Goal: Find specific page/section: Find specific page/section

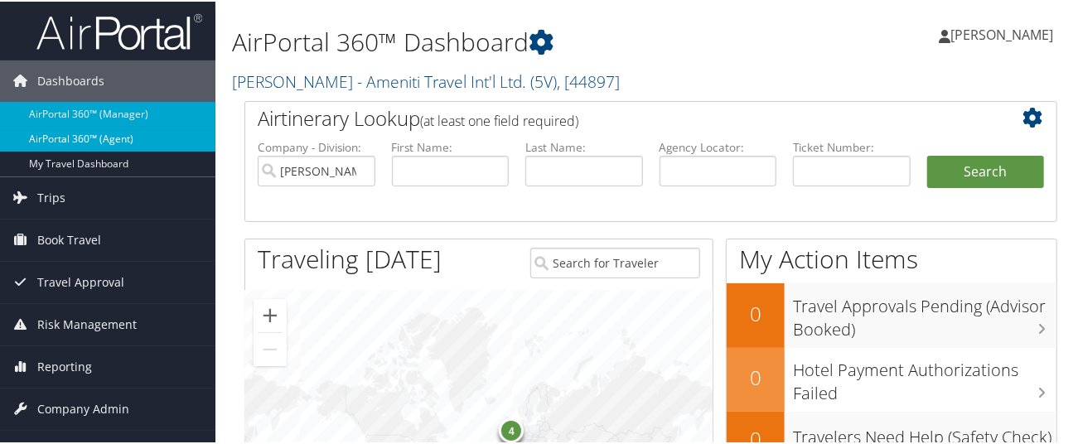
click at [162, 139] on link "AirPortal 360™ (Agent)" at bounding box center [107, 137] width 215 height 25
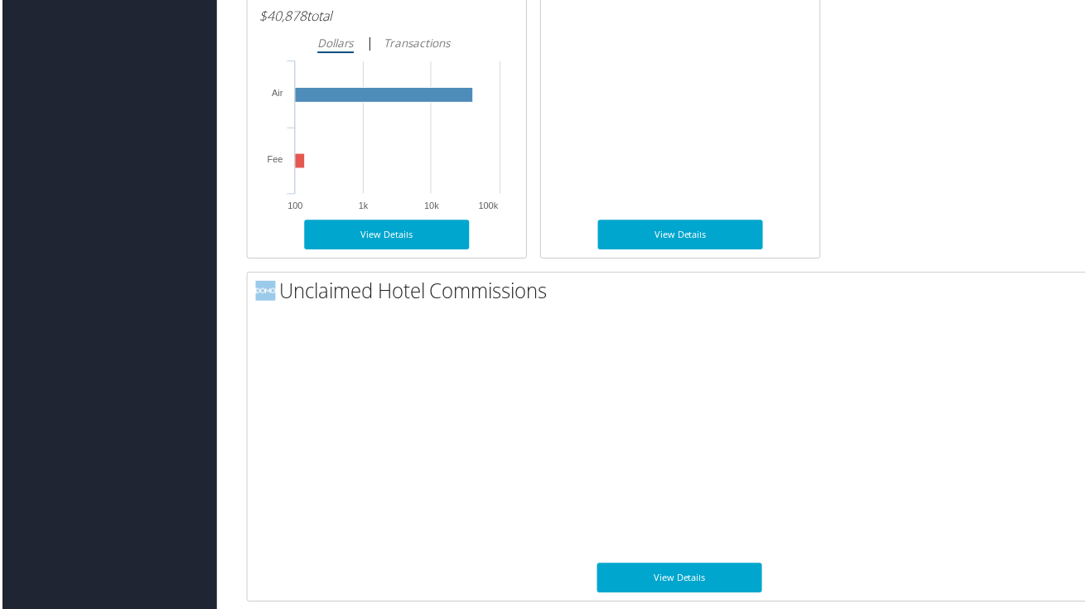
scroll to position [1788, 0]
click at [671, 435] on link "View Details" at bounding box center [680, 580] width 166 height 30
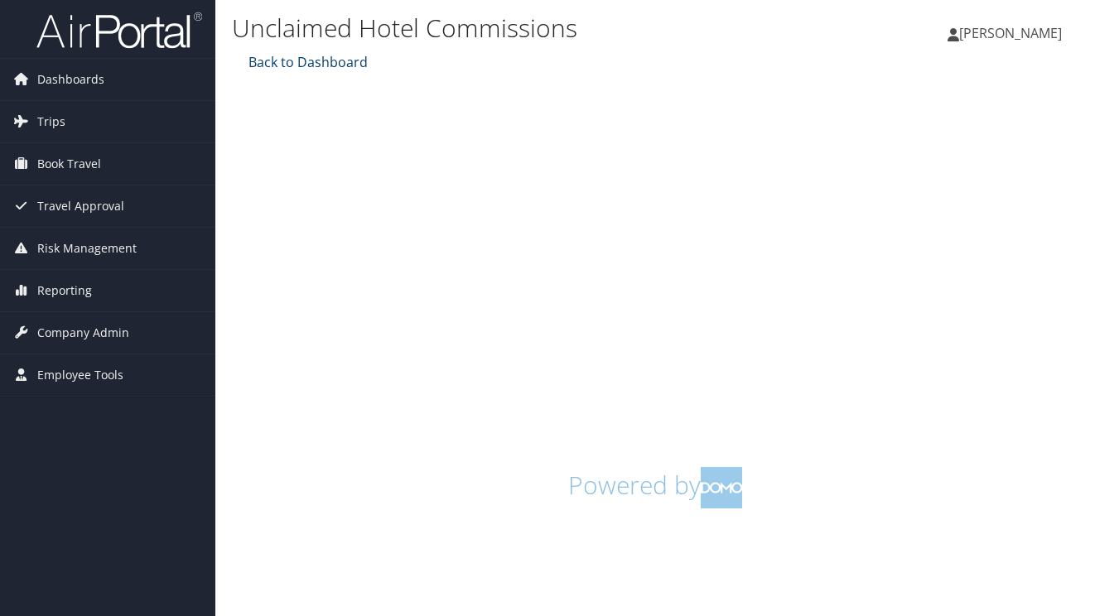
click at [308, 71] on link "Back to Dashboard" at bounding box center [305, 62] width 123 height 18
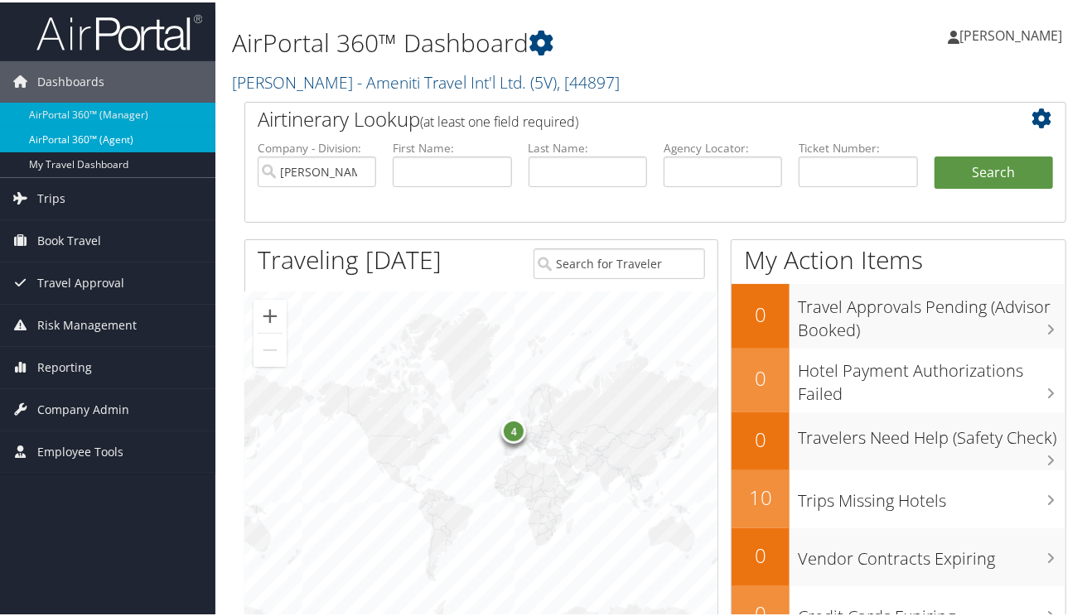
click at [177, 135] on link "AirPortal 360™ (Agent)" at bounding box center [107, 137] width 215 height 25
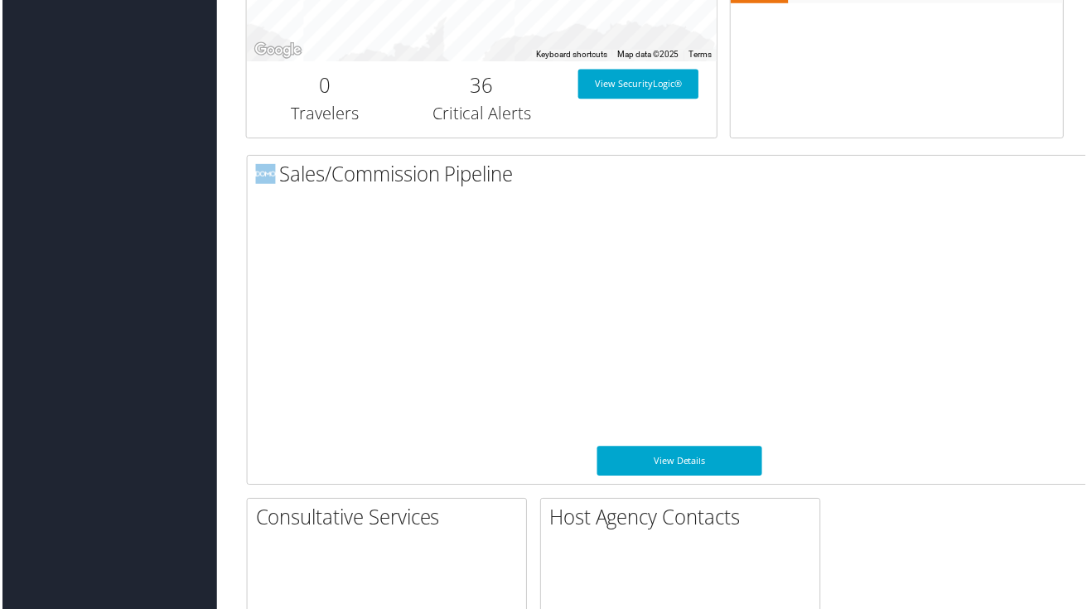
scroll to position [828, 0]
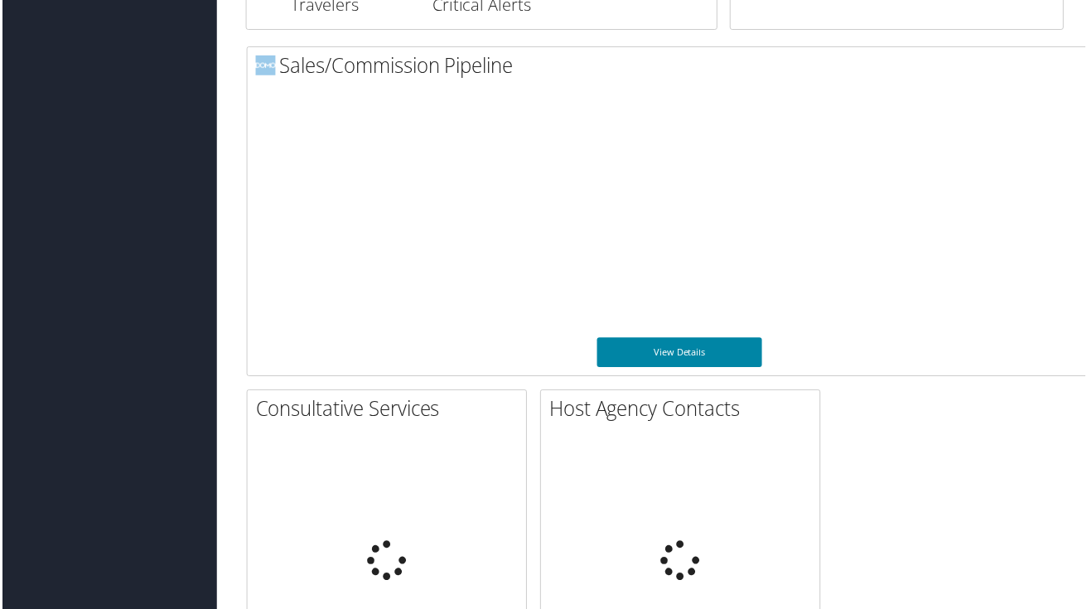
click at [680, 369] on link "View Details" at bounding box center [680, 354] width 166 height 30
